Goal: Transaction & Acquisition: Purchase product/service

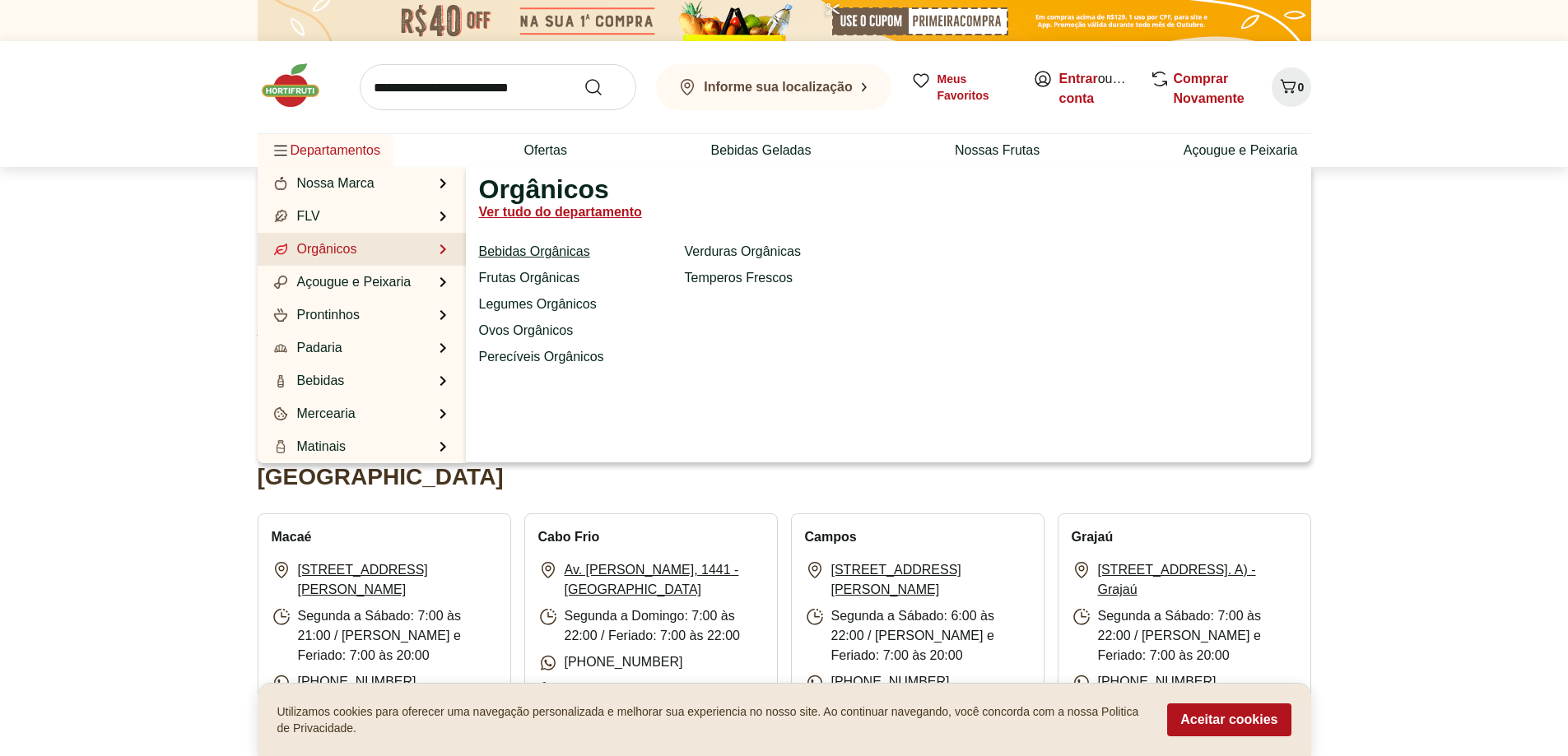
click at [549, 246] on link "Bebidas Orgânicas" at bounding box center [534, 252] width 111 height 20
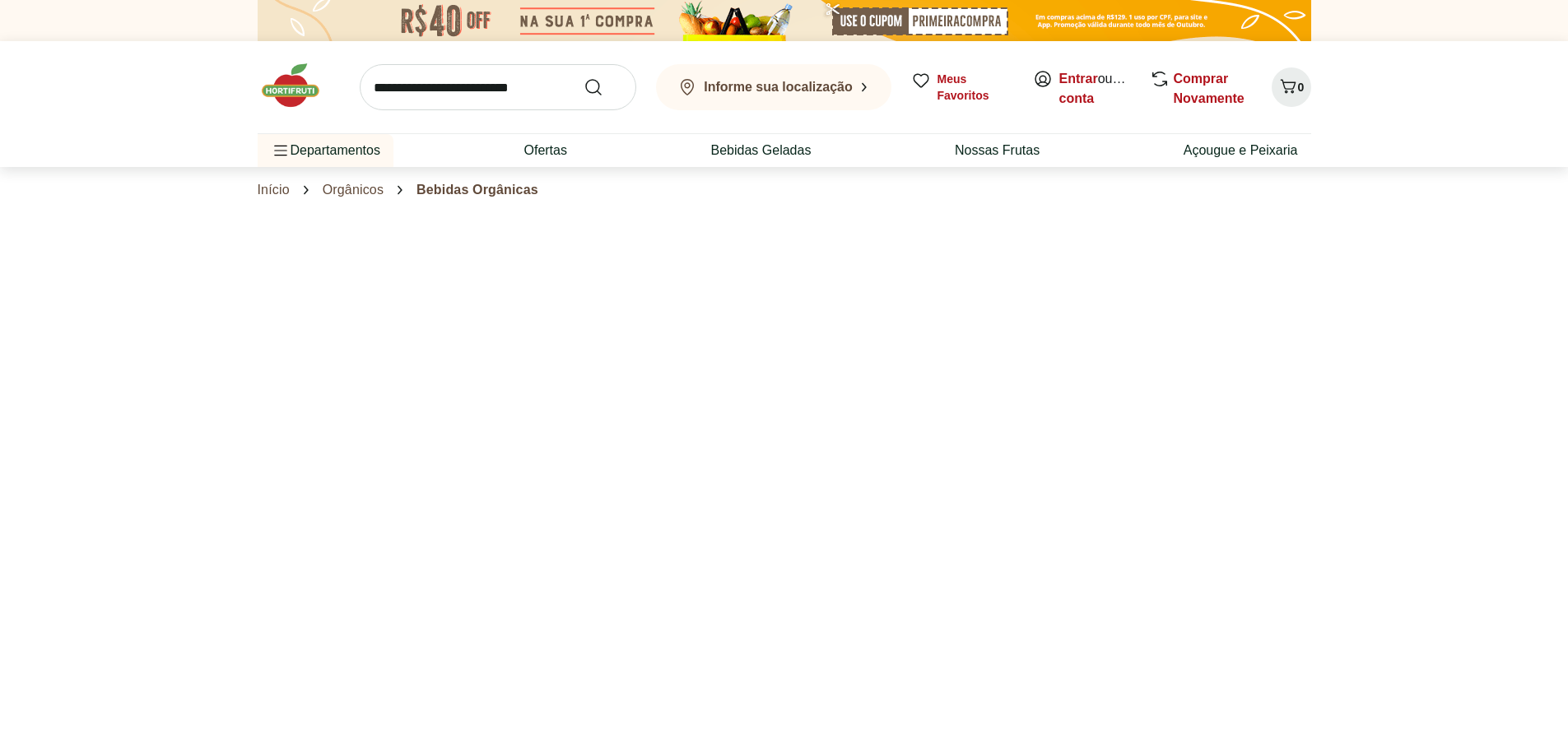
select select "**********"
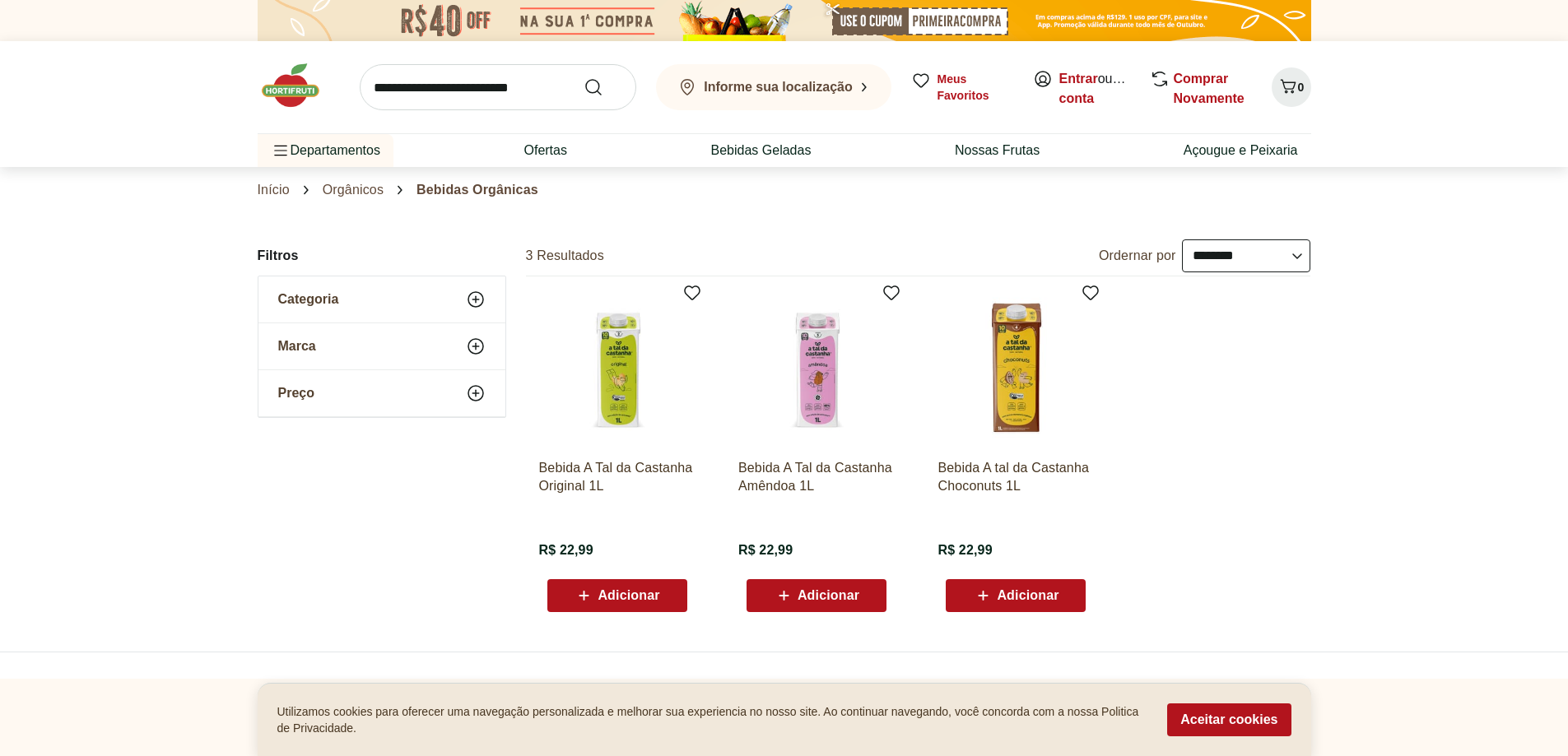
click at [324, 291] on span "Categoria" at bounding box center [308, 299] width 61 height 17
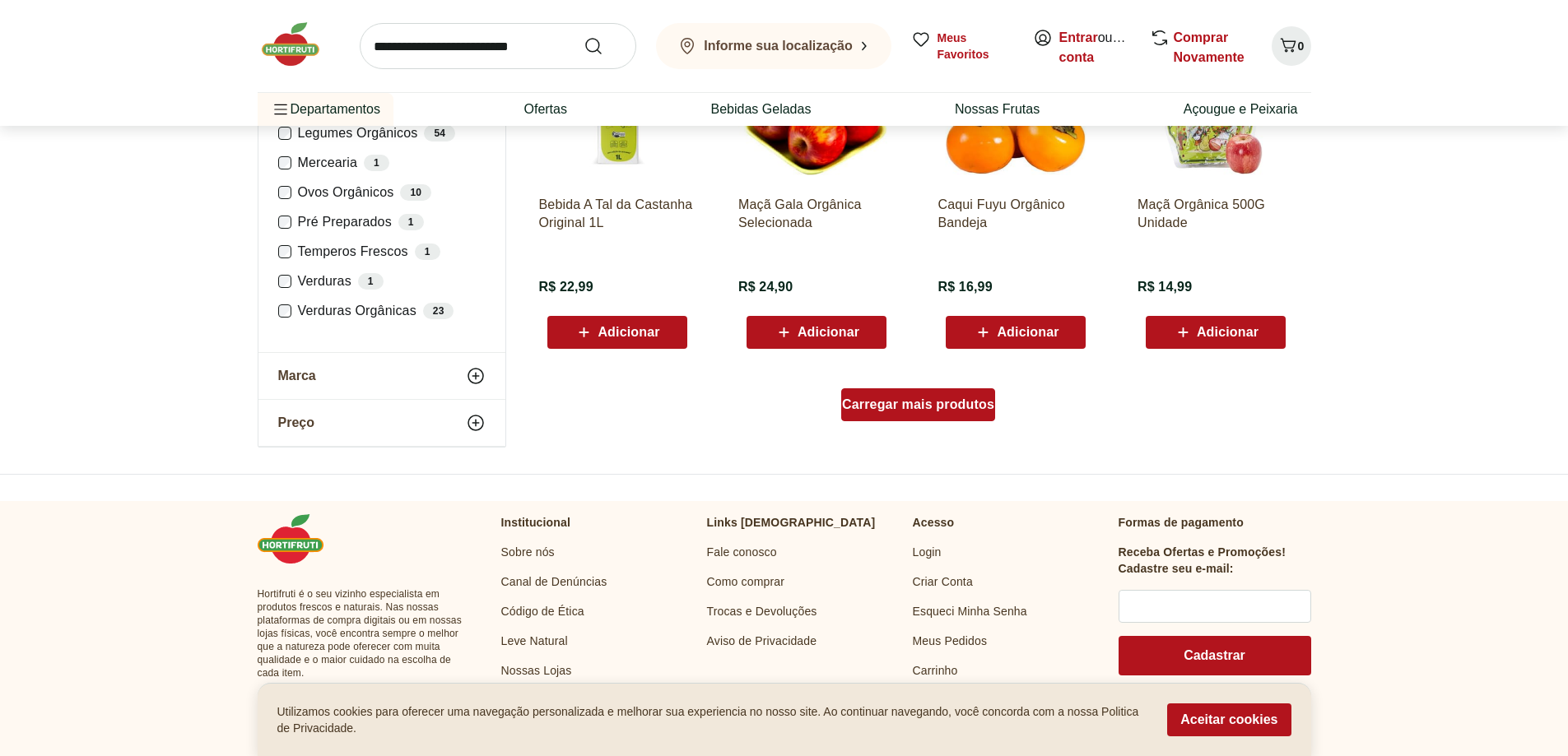
scroll to position [905, 0]
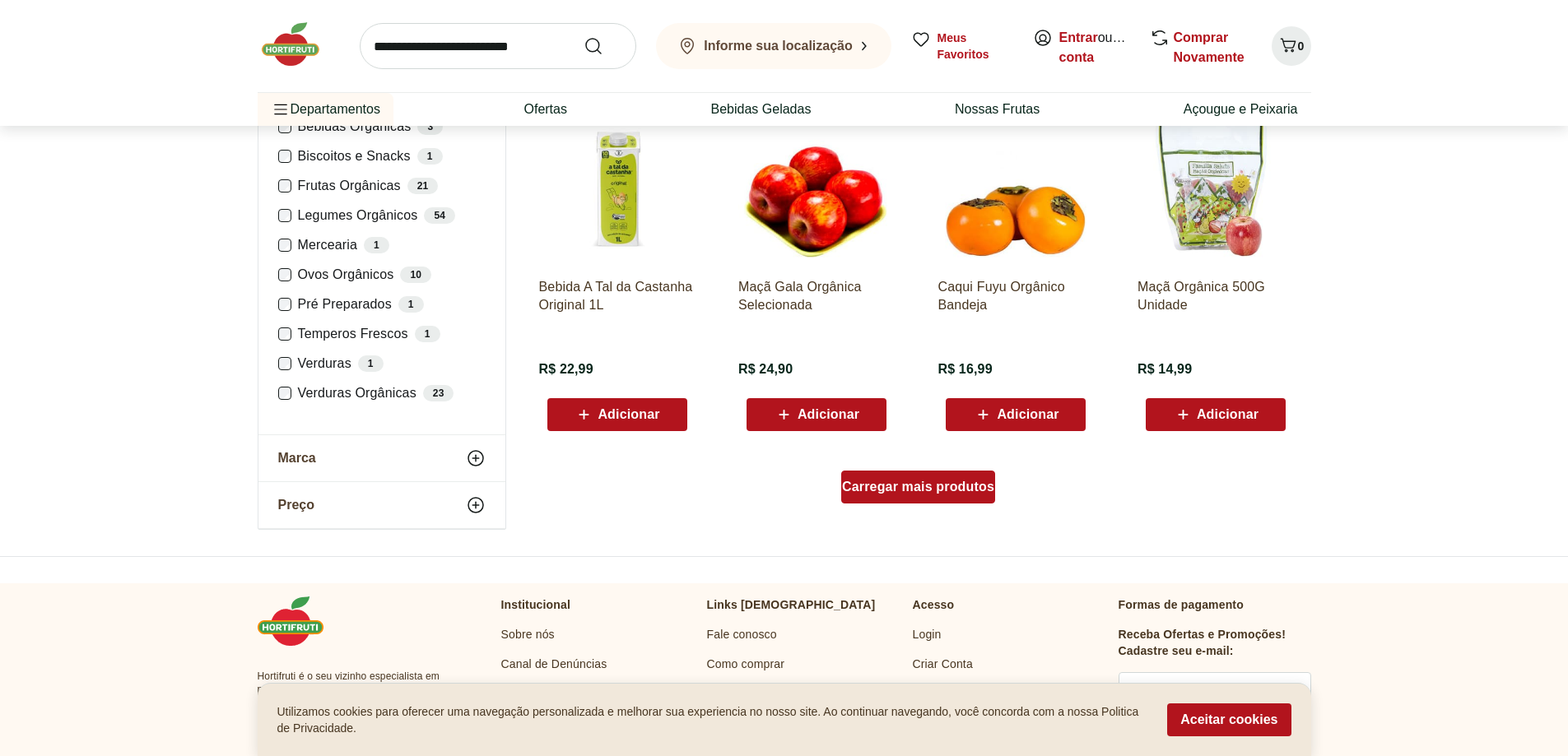
click at [940, 480] on span "Carregar mais produtos" at bounding box center [918, 487] width 152 height 13
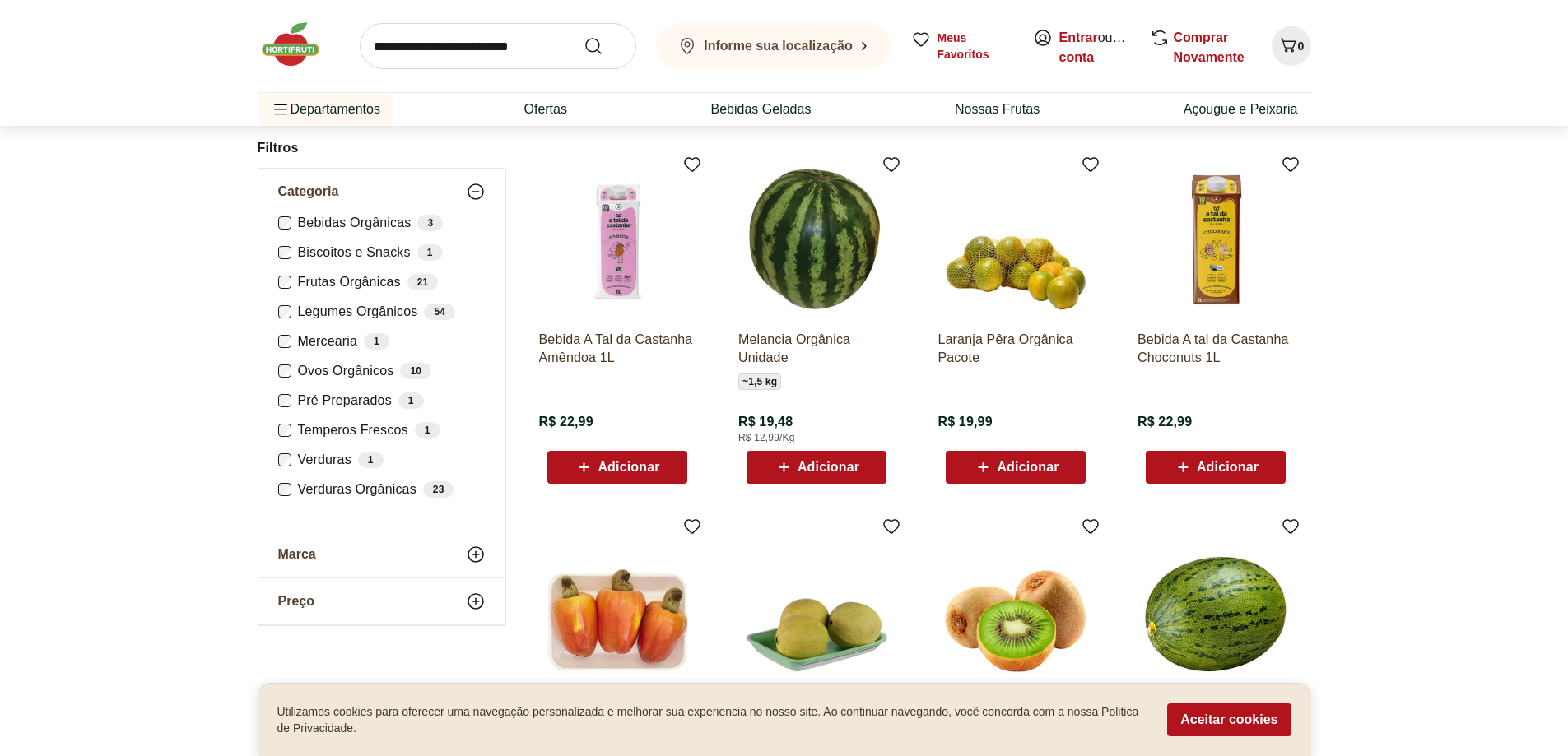
scroll to position [165, 0]
